Goal: Information Seeking & Learning: Learn about a topic

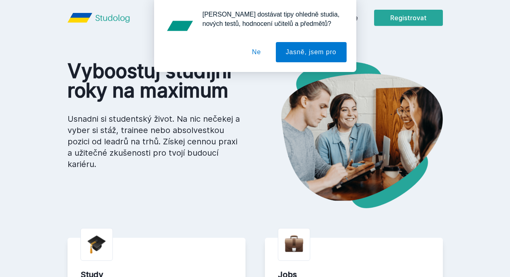
click at [256, 50] on button "Ne" at bounding box center [256, 52] width 29 height 20
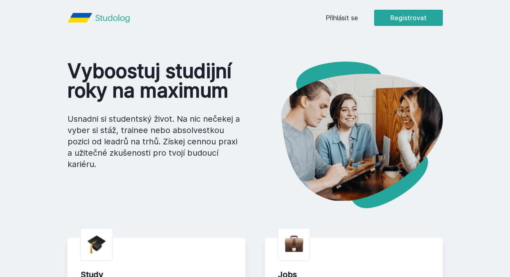
click at [356, 16] on link "Přihlásit se" at bounding box center [341, 18] width 32 height 10
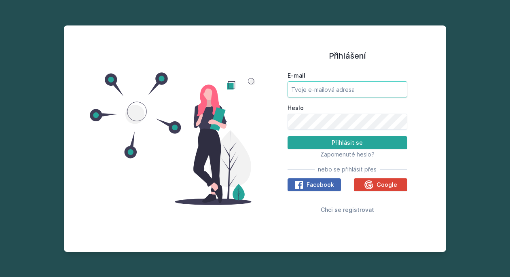
click at [326, 93] on input "E-mail" at bounding box center [347, 89] width 120 height 16
click at [397, 88] on input "E-mail" at bounding box center [347, 89] width 120 height 16
click at [363, 90] on input "E-mail" at bounding box center [347, 89] width 120 height 16
type input "[EMAIL_ADDRESS][DOMAIN_NAME]"
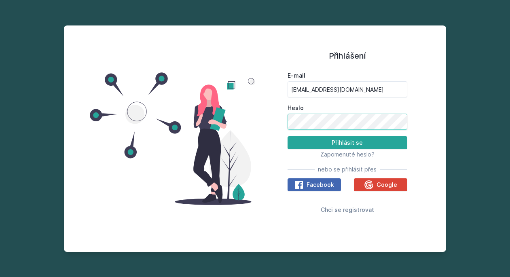
click at [347, 143] on button "Přihlásit se" at bounding box center [347, 142] width 120 height 13
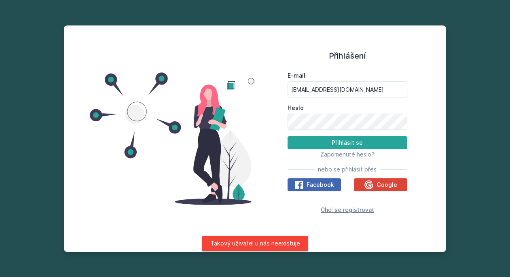
click at [349, 209] on span "Chci se registrovat" at bounding box center [347, 209] width 53 height 7
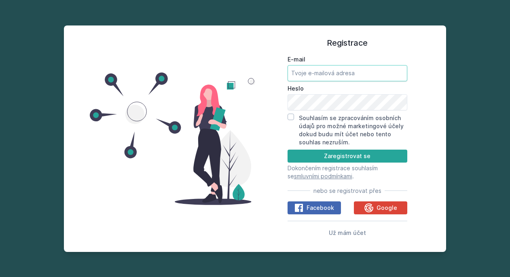
click at [342, 70] on input "E-mail" at bounding box center [347, 73] width 120 height 16
type input "mikj"
click at [336, 230] on span "Už mám účet" at bounding box center [347, 232] width 37 height 7
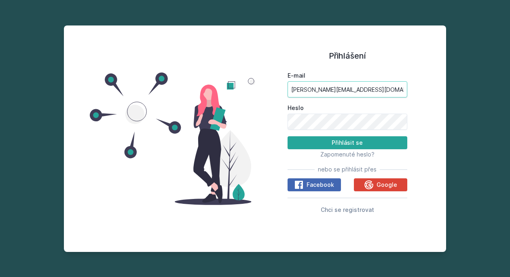
type input "[PERSON_NAME][EMAIL_ADDRESS][DOMAIN_NAME]"
click at [347, 143] on button "Přihlásit se" at bounding box center [347, 142] width 120 height 13
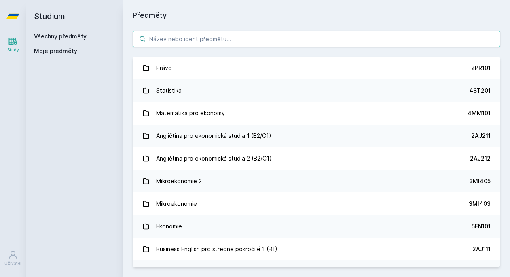
click at [215, 42] on input "search" at bounding box center [317, 39] width 368 height 16
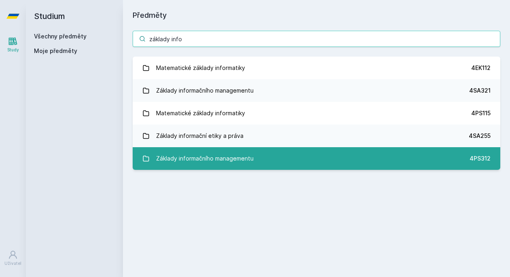
type input "základy info"
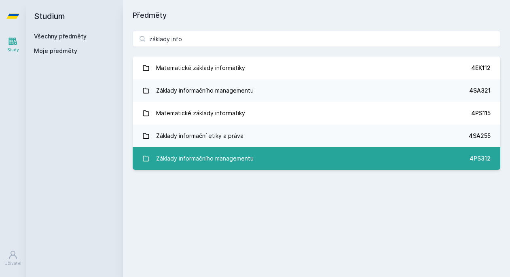
click at [224, 158] on div "Základy informačního managementu" at bounding box center [204, 158] width 97 height 16
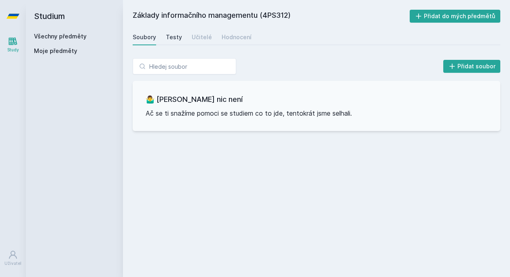
click at [171, 36] on div "Testy" at bounding box center [174, 37] width 16 height 8
click at [209, 42] on div "Soubory Testy Učitelé Hodnocení" at bounding box center [317, 37] width 368 height 16
click at [205, 39] on div "Učitelé" at bounding box center [202, 37] width 20 height 8
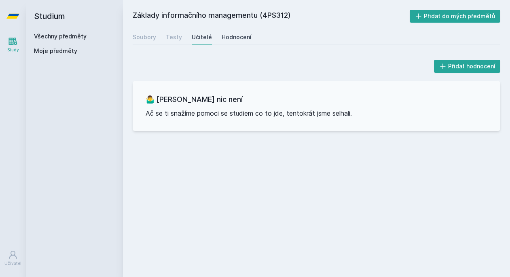
click at [245, 32] on link "Hodnocení" at bounding box center [237, 37] width 30 height 16
click at [139, 38] on div "Soubory" at bounding box center [144, 37] width 23 height 8
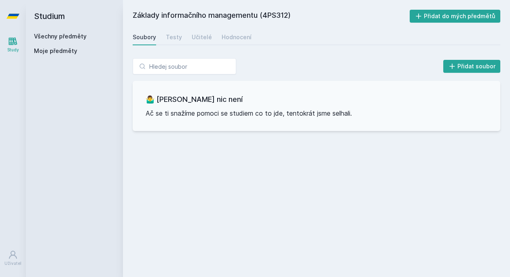
click at [65, 38] on link "Všechny předměty" at bounding box center [60, 36] width 53 height 7
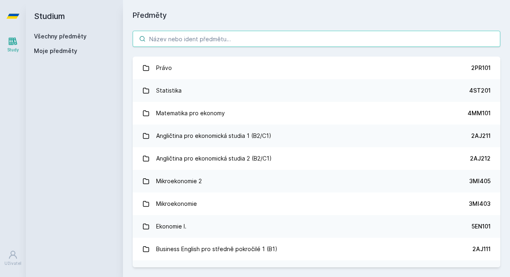
click at [171, 39] on input "search" at bounding box center [317, 39] width 368 height 16
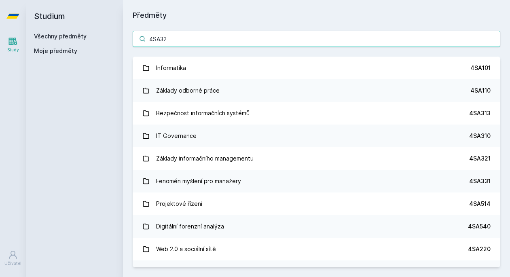
type input "4SA321"
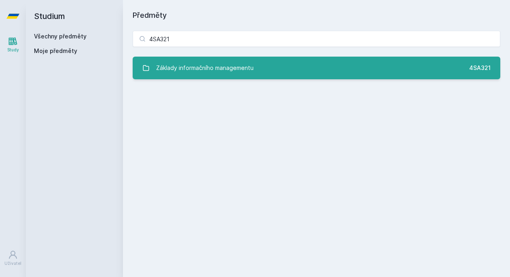
click at [300, 70] on link "Základy informačního managementu 4SA321" at bounding box center [317, 68] width 368 height 23
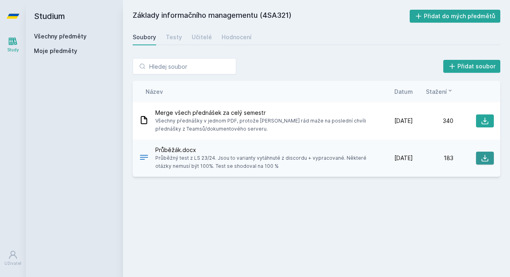
click at [487, 158] on icon at bounding box center [485, 158] width 8 height 8
click at [69, 36] on link "Všechny předměty" at bounding box center [60, 36] width 53 height 7
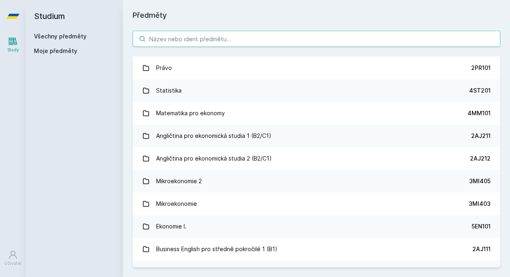
click at [213, 34] on input "search" at bounding box center [317, 39] width 368 height 16
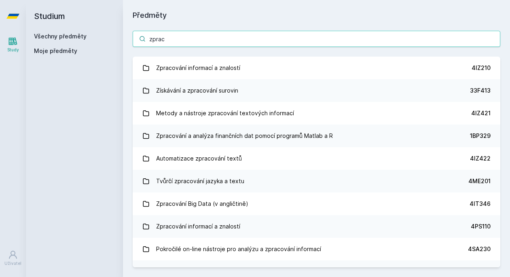
type input "zpraco"
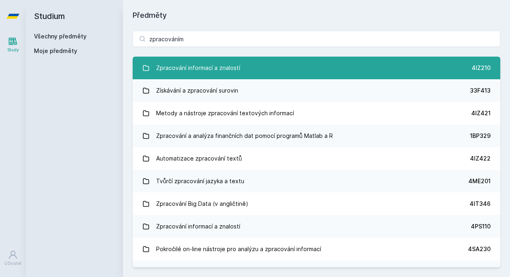
drag, startPoint x: 289, startPoint y: 27, endPoint x: 248, endPoint y: 68, distance: 57.8
click at [248, 68] on link "Zpracování informací a znalostí 4IZ210" at bounding box center [317, 68] width 368 height 23
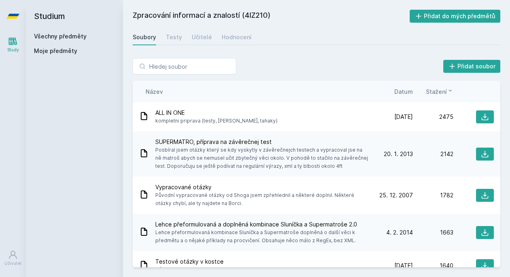
click at [402, 94] on span "Datum" at bounding box center [403, 91] width 19 height 8
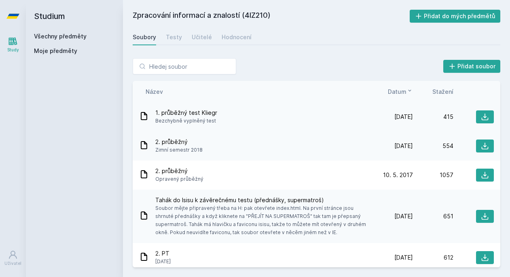
click at [246, 118] on div "1. průběžný test Kliegr Bezchybně vyplněný test" at bounding box center [255, 117] width 233 height 16
click at [488, 114] on icon at bounding box center [485, 117] width 8 height 8
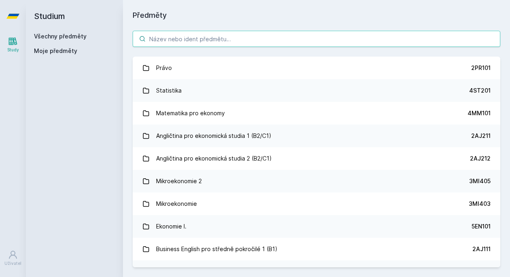
click at [187, 41] on input "search" at bounding box center [317, 39] width 368 height 16
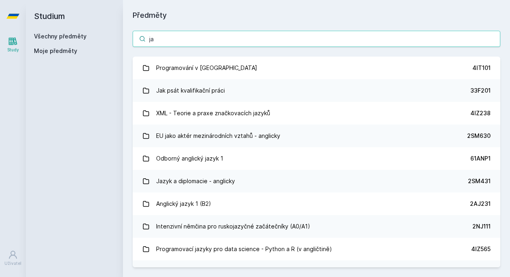
type input "j"
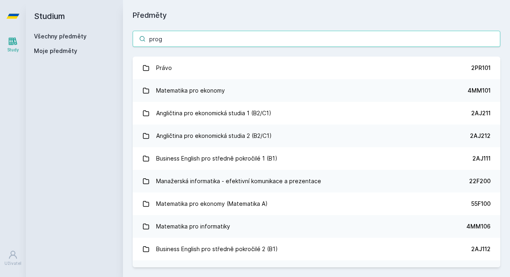
type input "progr"
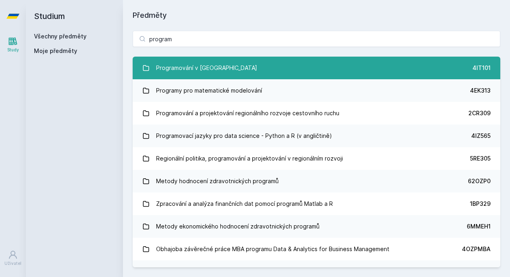
drag, startPoint x: 187, startPoint y: 41, endPoint x: 248, endPoint y: 71, distance: 68.2
click at [248, 71] on link "Programování v Javě 4IT101" at bounding box center [317, 68] width 368 height 23
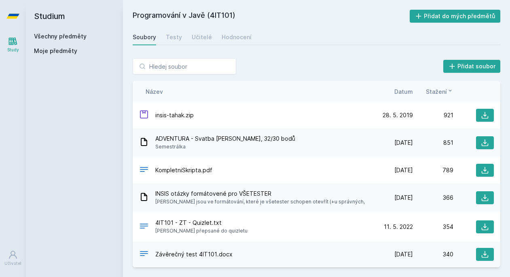
click at [408, 90] on span "Datum" at bounding box center [403, 91] width 19 height 8
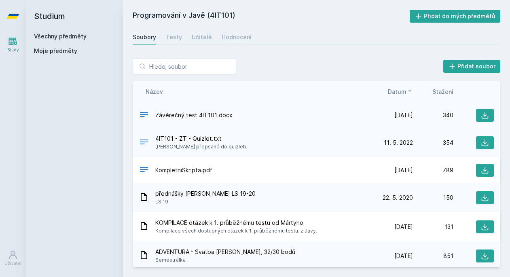
click at [256, 115] on div "Závěrečný test 4IT101.docx" at bounding box center [255, 116] width 233 height 12
click at [484, 116] on icon at bounding box center [485, 115] width 8 height 8
click at [76, 37] on link "Všechny předměty" at bounding box center [60, 36] width 53 height 7
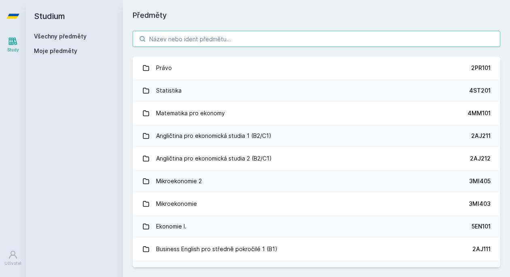
click at [197, 39] on input "search" at bounding box center [317, 39] width 368 height 16
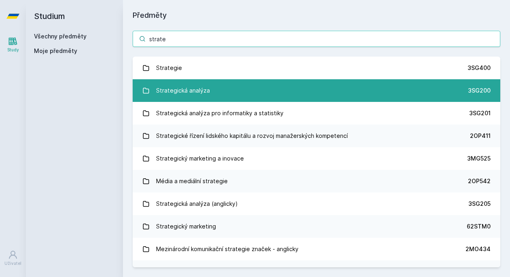
type input "strate"
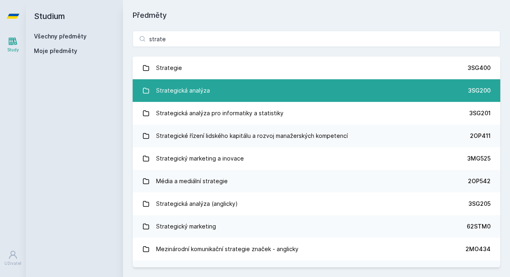
click at [244, 97] on link "Strategická analýza 3SG200" at bounding box center [317, 90] width 368 height 23
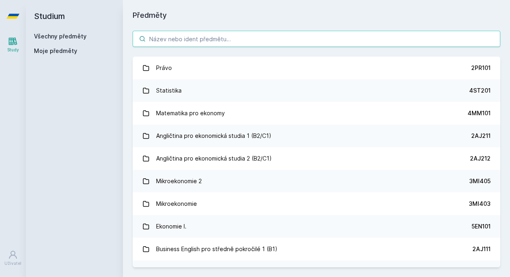
click at [241, 43] on input "search" at bounding box center [317, 39] width 368 height 16
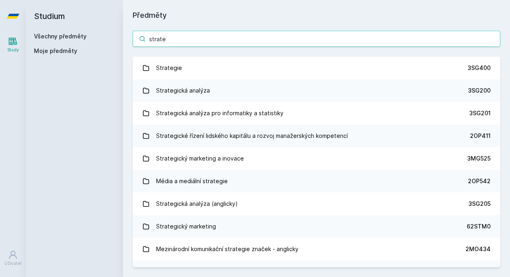
type input "strateg"
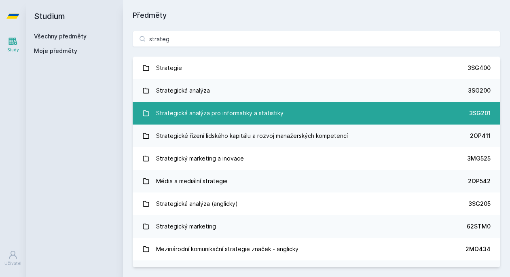
click at [285, 104] on link "Strategická analýza pro informatiky a statistiky 3SG201" at bounding box center [317, 113] width 368 height 23
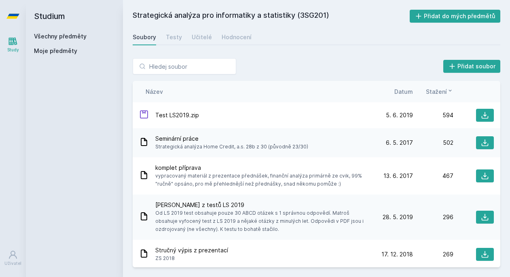
click at [406, 93] on span "Datum" at bounding box center [403, 91] width 19 height 8
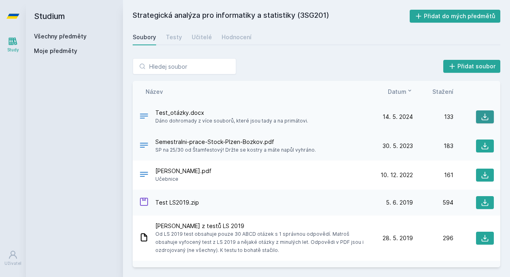
click at [484, 118] on icon at bounding box center [485, 117] width 7 height 7
click at [283, 58] on div "Přidat soubor" at bounding box center [317, 66] width 368 height 16
click at [168, 65] on input "search" at bounding box center [185, 66] width 104 height 16
click at [83, 37] on link "Všechny předměty" at bounding box center [60, 36] width 53 height 7
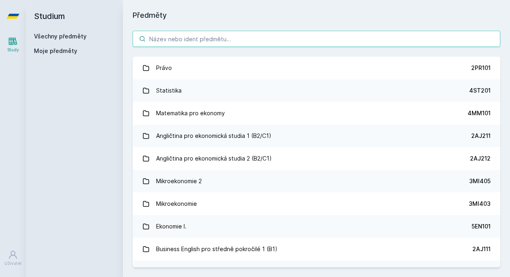
click at [184, 36] on input "search" at bounding box center [317, 39] width 368 height 16
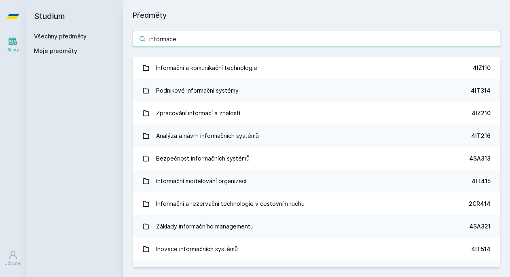
type input "informace"
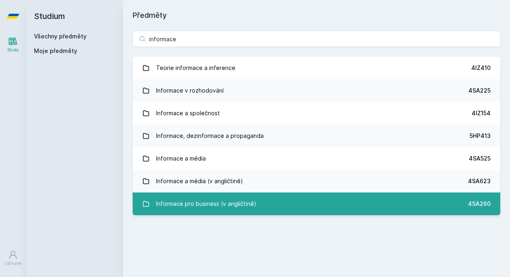
click at [180, 198] on div "Informace pro business (v angličtině)" at bounding box center [206, 204] width 100 height 16
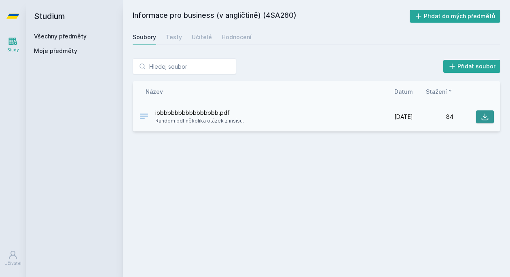
click at [480, 118] on button at bounding box center [485, 116] width 18 height 13
click at [360, 170] on div "Informace pro business (v angličtině) (4SA260) Přidat do mých předmětů [GEOGRAP…" at bounding box center [317, 139] width 368 height 258
